Goal: Transaction & Acquisition: Purchase product/service

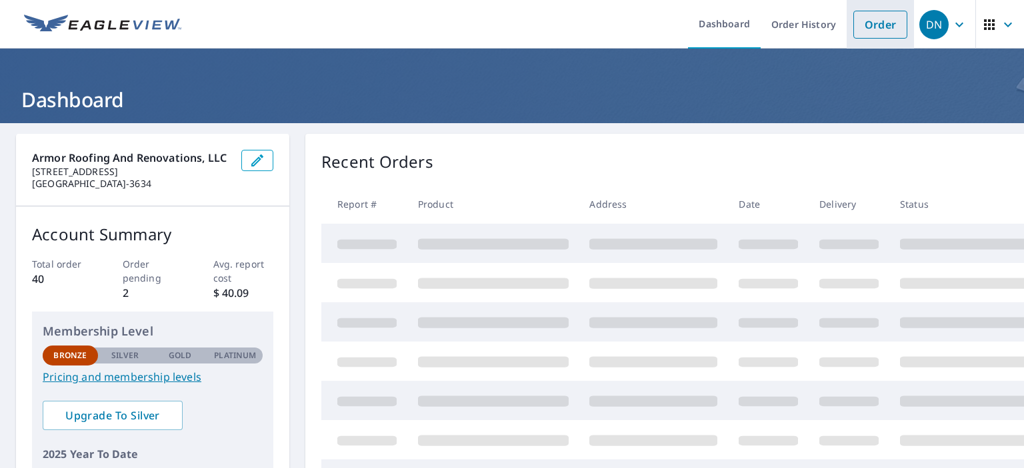
click at [861, 33] on link "Order" at bounding box center [880, 25] width 54 height 28
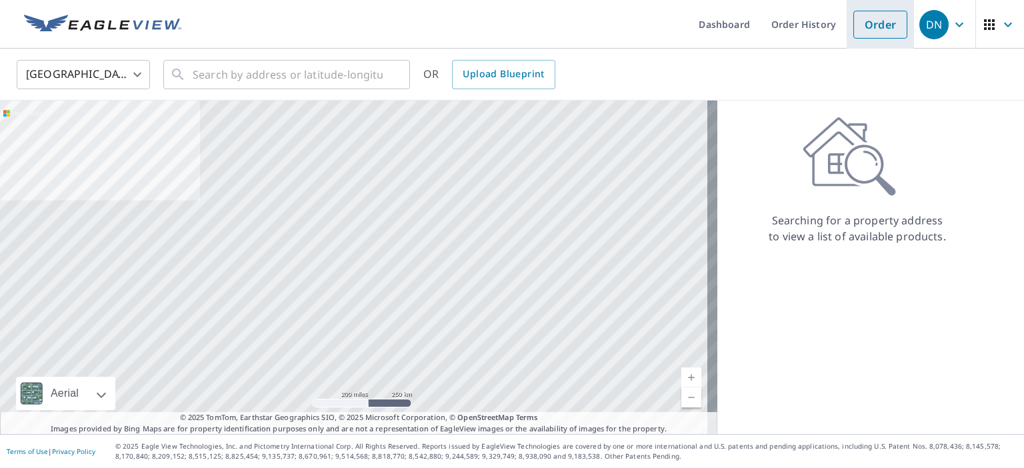
click at [853, 34] on link "Order" at bounding box center [880, 25] width 54 height 28
click at [354, 70] on input "text" at bounding box center [288, 74] width 190 height 37
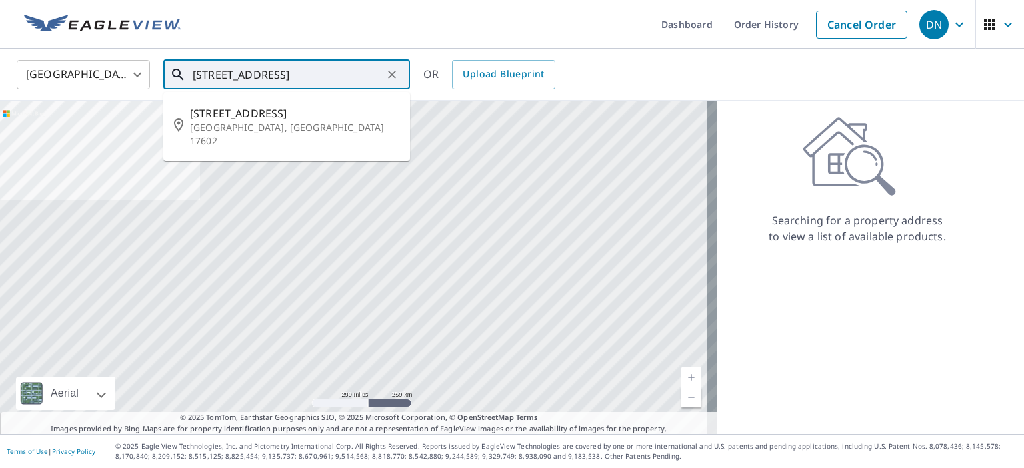
scroll to position [0, 1]
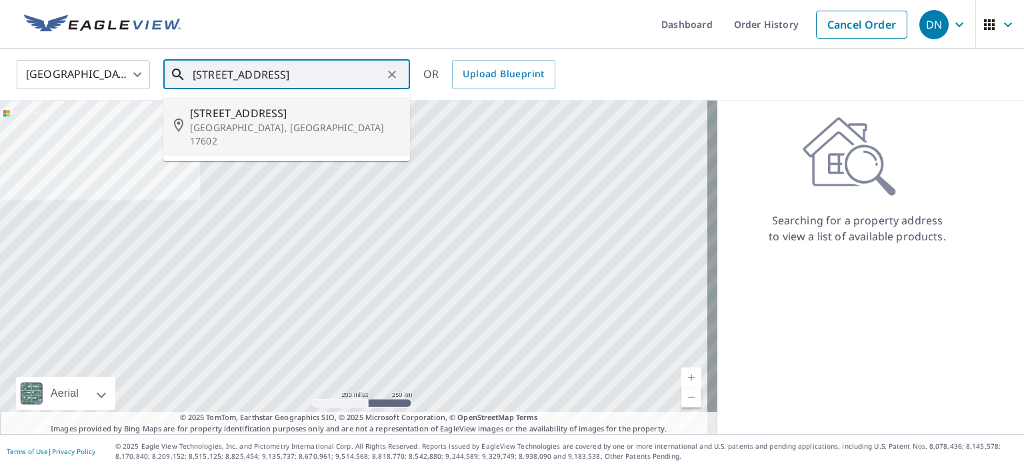
click at [225, 122] on p "[GEOGRAPHIC_DATA], [GEOGRAPHIC_DATA] 17602" at bounding box center [294, 134] width 209 height 27
type input "[STREET_ADDRESS]"
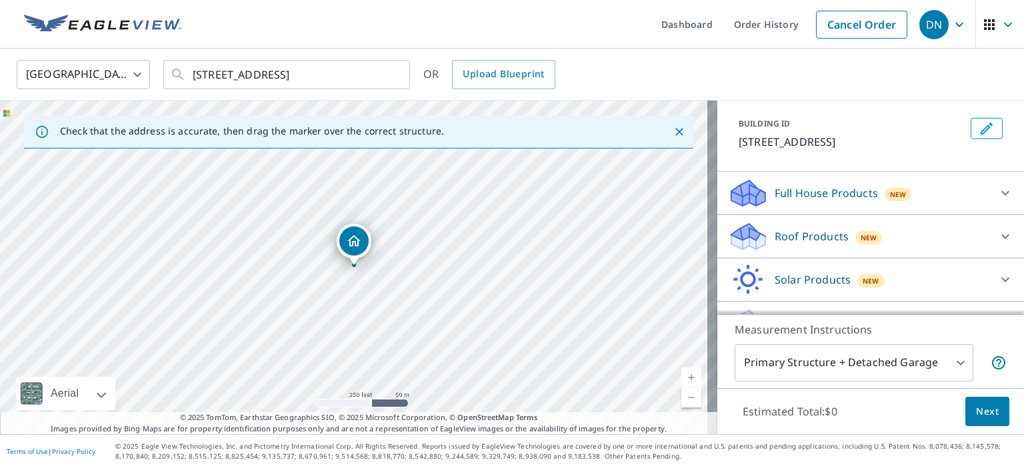
click at [954, 243] on div "Roof Products New" at bounding box center [858, 236] width 261 height 31
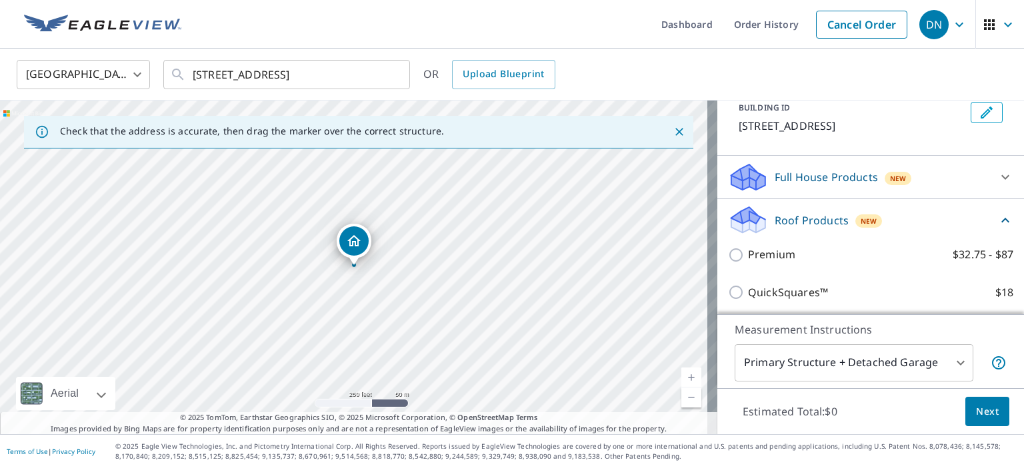
scroll to position [133, 0]
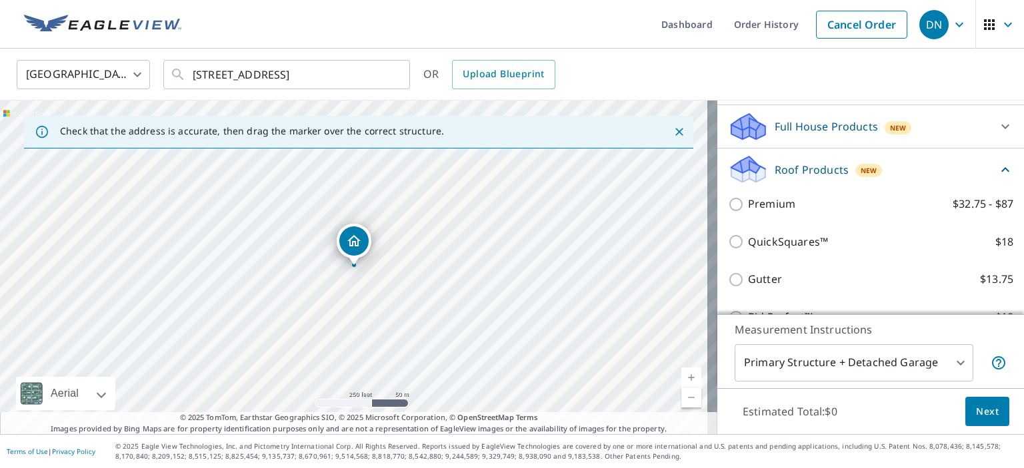
click at [754, 213] on div "Premium $32.75 - $87" at bounding box center [870, 204] width 285 height 38
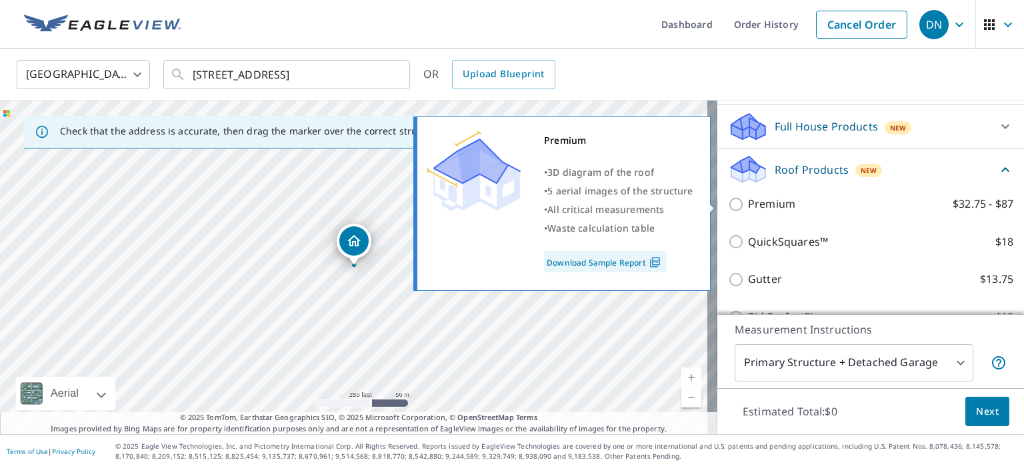
click at [728, 208] on input "Premium $32.75 - $87" at bounding box center [738, 205] width 20 height 16
checkbox input "true"
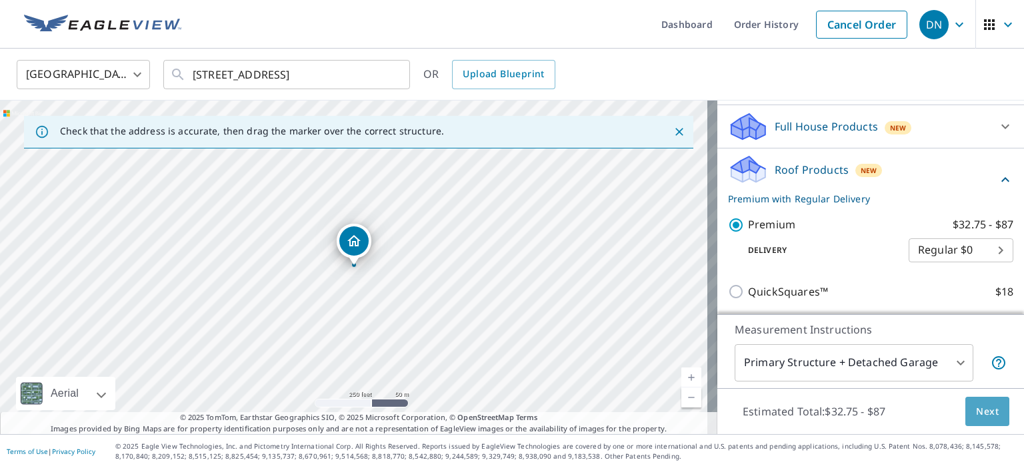
click at [976, 410] on span "Next" at bounding box center [987, 412] width 23 height 17
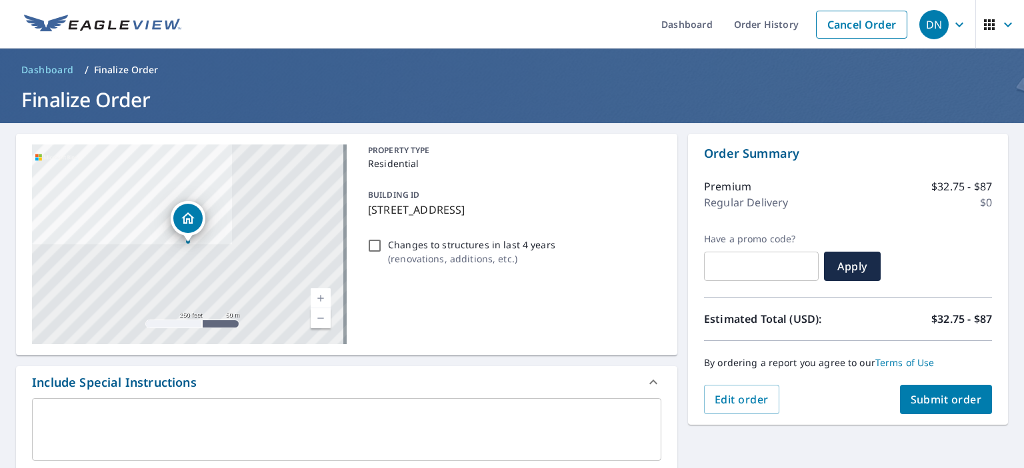
click at [922, 392] on span "Submit order" at bounding box center [945, 399] width 71 height 15
